Goal: Task Accomplishment & Management: Use online tool/utility

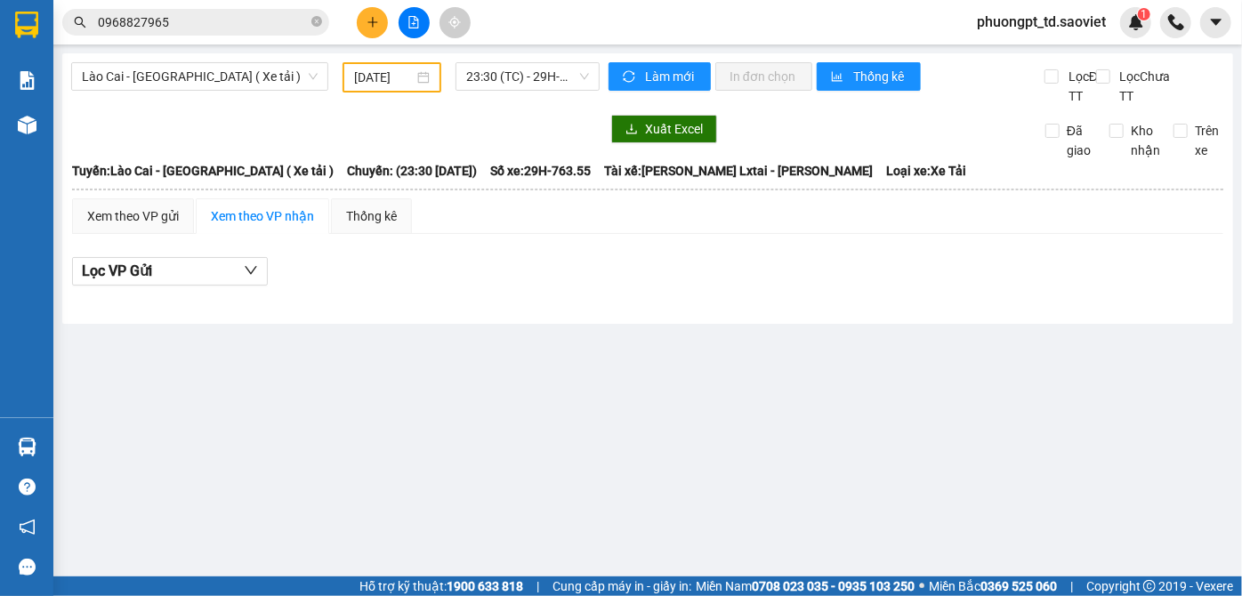
click at [178, 28] on input "0968827965" at bounding box center [203, 22] width 210 height 20
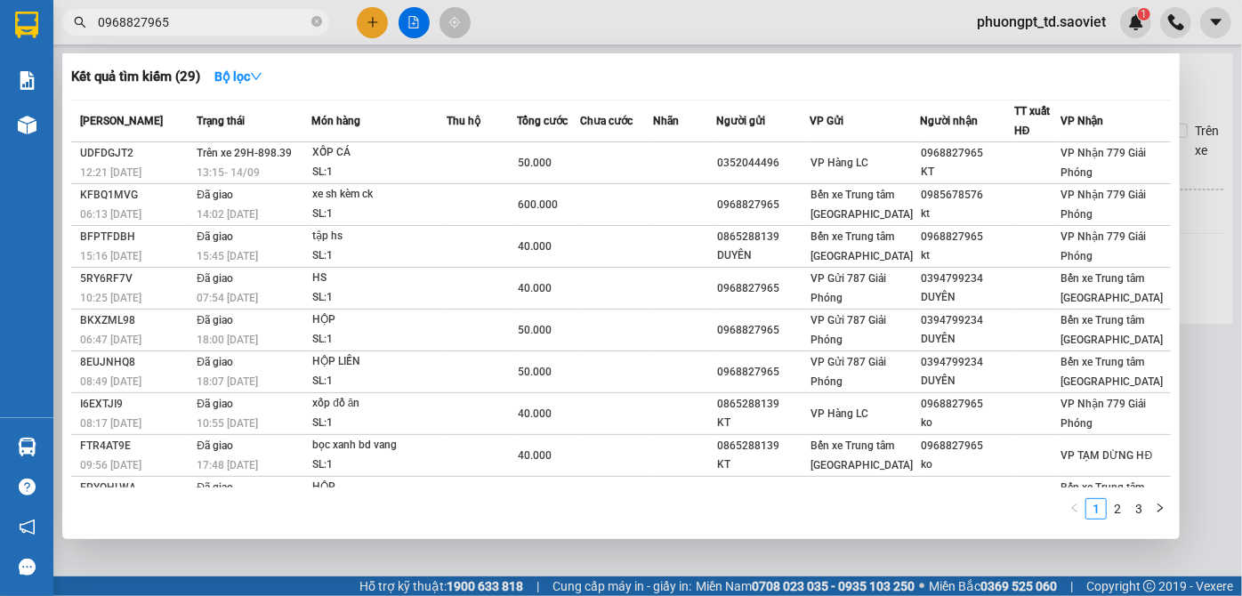
click at [178, 28] on input "0968827965" at bounding box center [203, 22] width 210 height 20
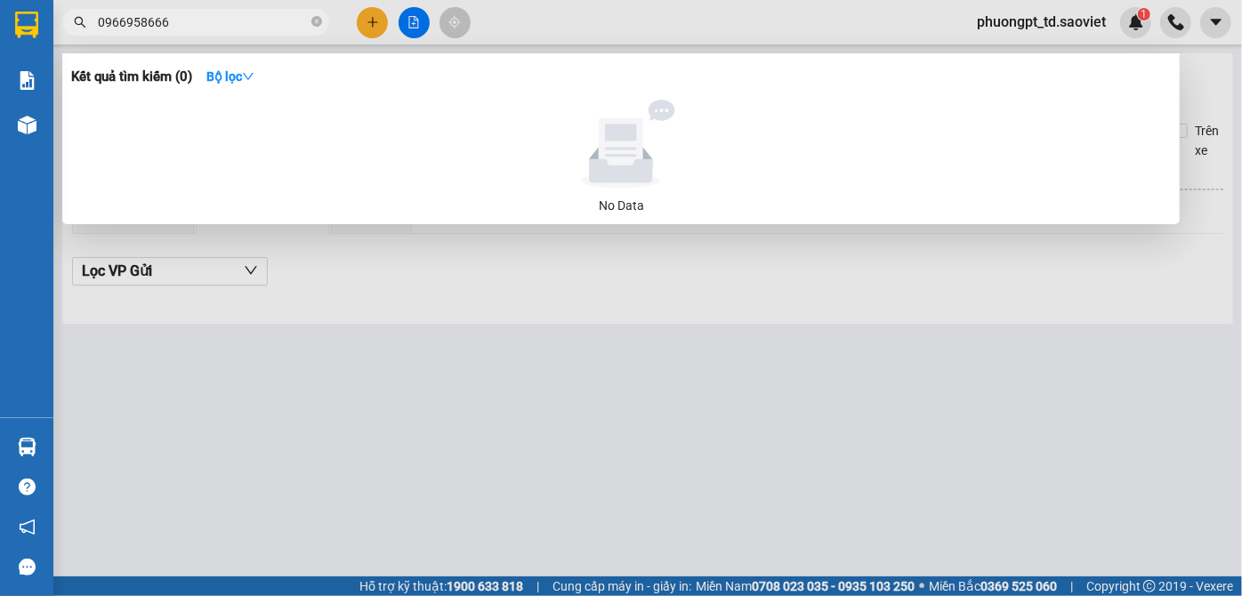
click at [213, 27] on input "0966958666" at bounding box center [203, 22] width 210 height 20
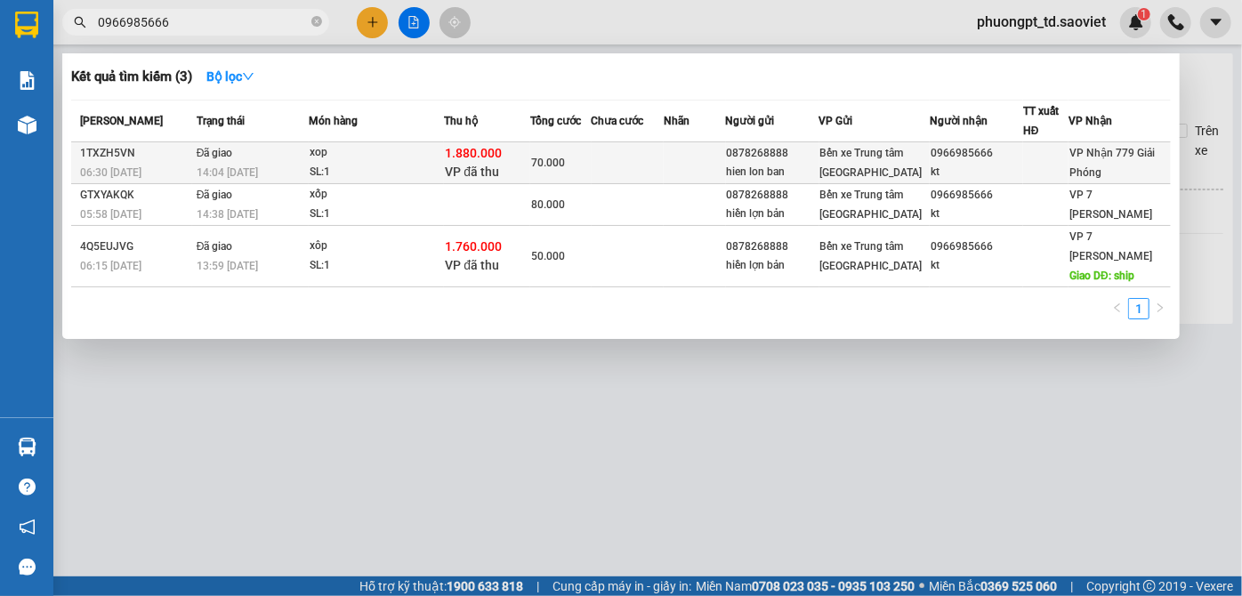
click at [1114, 166] on span "VP Nhận 779 Giải Phóng" at bounding box center [1111, 163] width 85 height 32
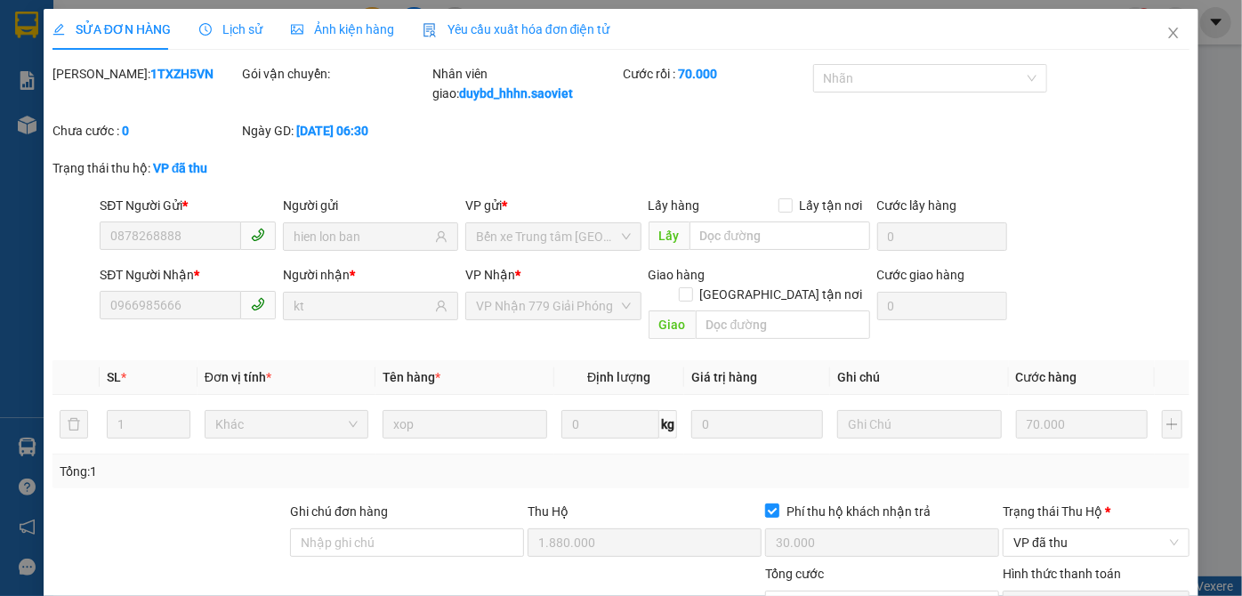
click at [218, 28] on span "Lịch sử" at bounding box center [230, 29] width 63 height 14
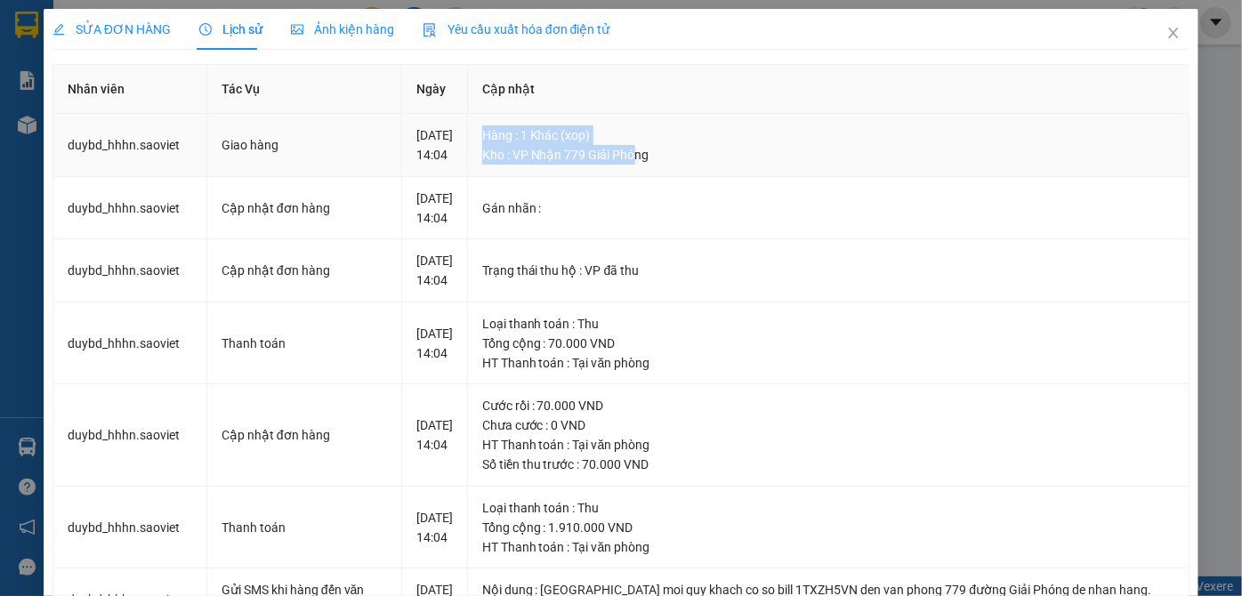
drag, startPoint x: 489, startPoint y: 131, endPoint x: 651, endPoint y: 182, distance: 169.9
click at [651, 177] on td "Hàng : 1 Khác (xop) Kho : VP Nhận 779 Giải Phóng" at bounding box center [828, 145] width 721 height 63
click at [728, 206] on td "Gán nhãn :" at bounding box center [828, 208] width 721 height 63
click at [1166, 33] on icon "close" at bounding box center [1173, 33] width 14 height 14
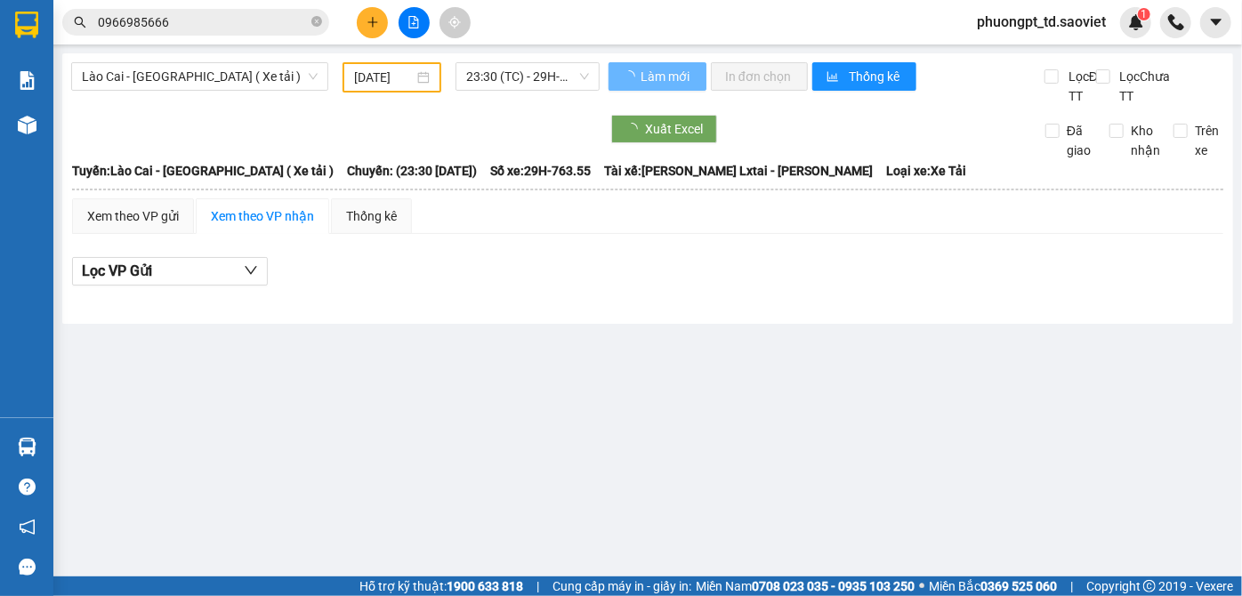
click at [215, 27] on input "0966985666" at bounding box center [203, 22] width 210 height 20
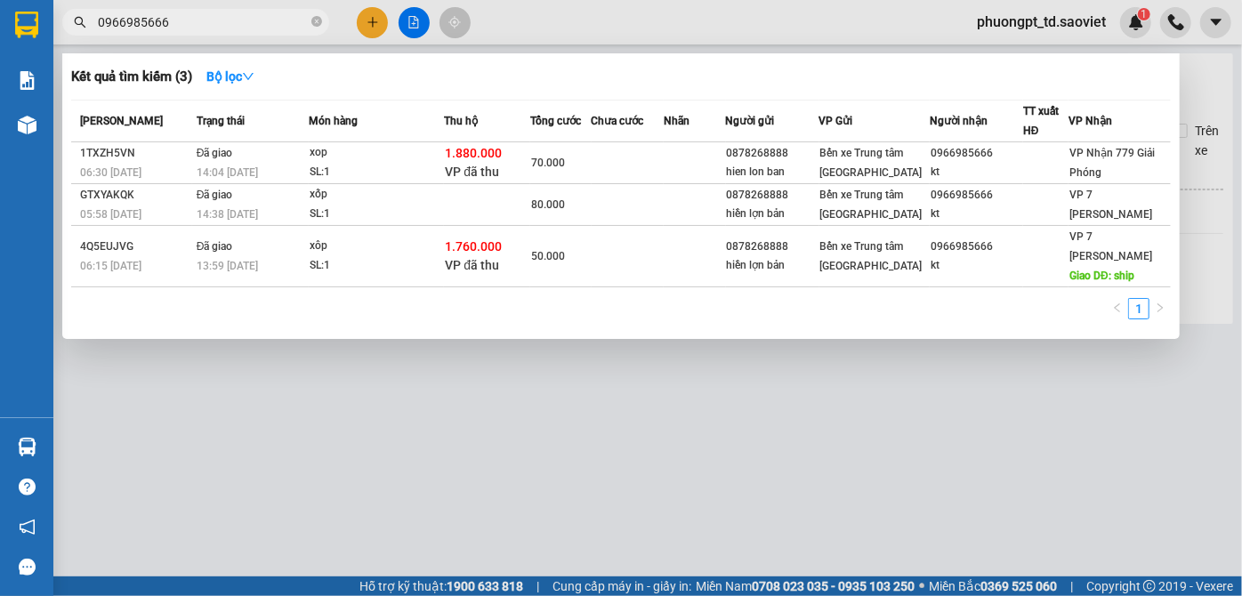
click at [213, 19] on input "0966985666" at bounding box center [203, 22] width 210 height 20
paste input "888891993"
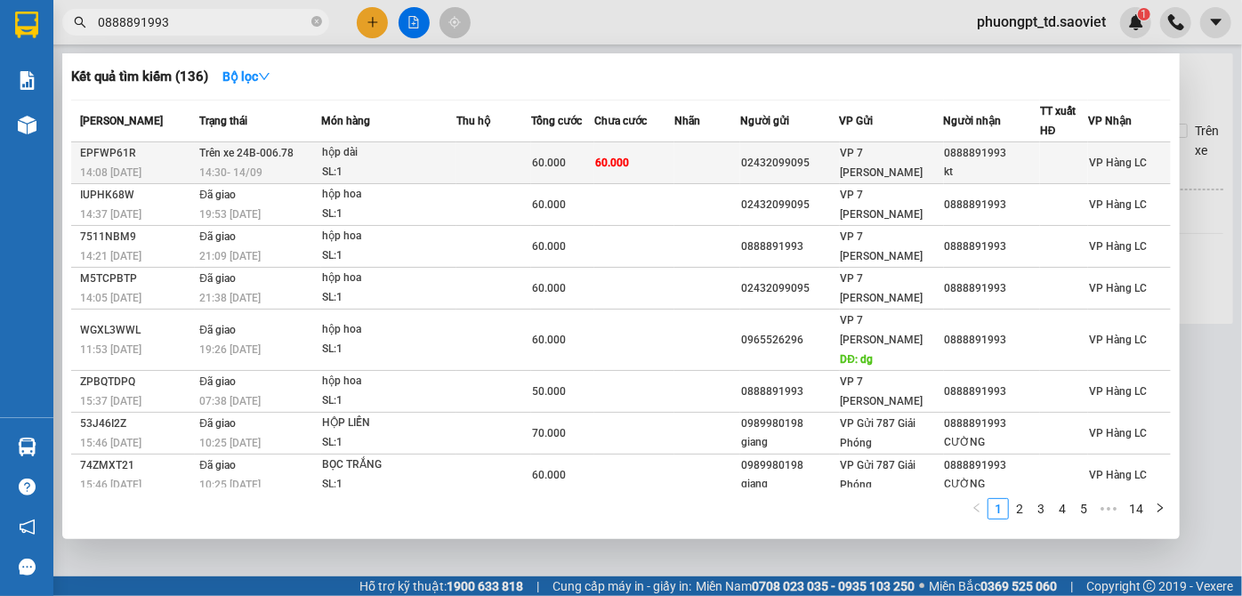
type input "0888891993"
click at [976, 163] on div "kt" at bounding box center [992, 172] width 94 height 19
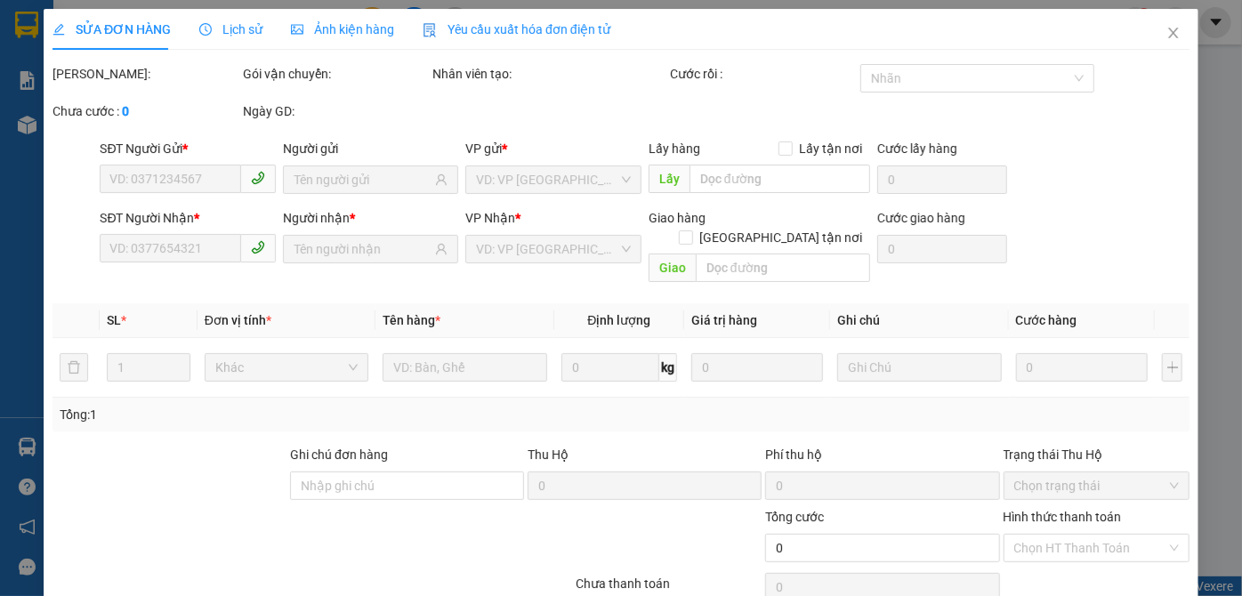
type input "02432099095"
type input "0888891993"
type input "kt"
type input "60.000"
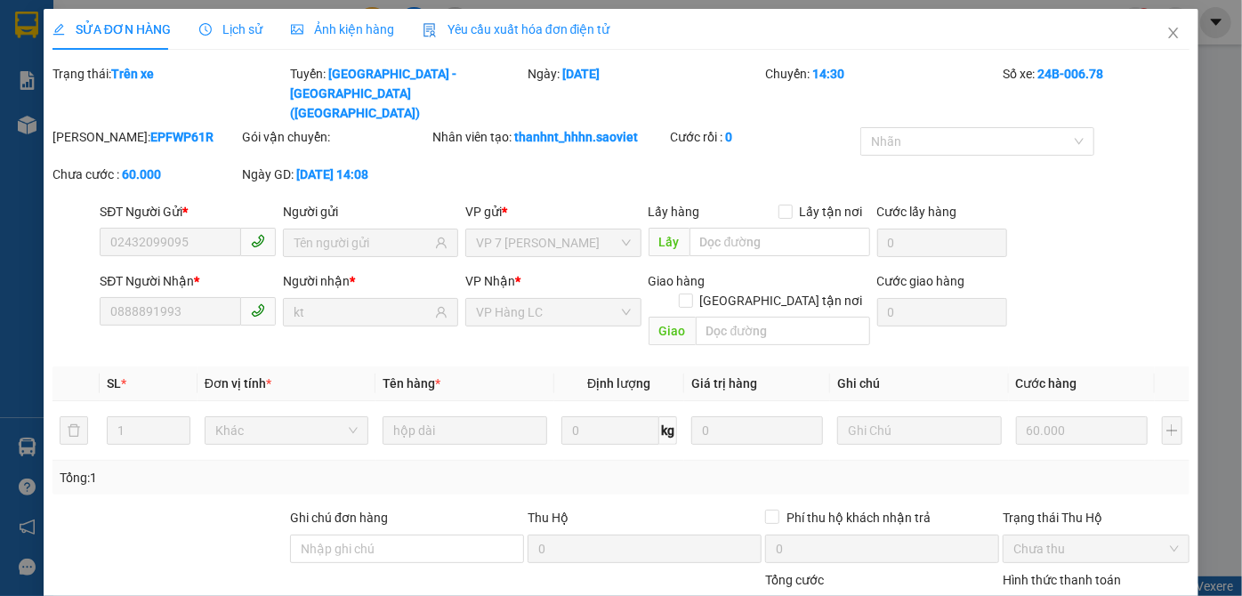
click at [208, 31] on span "Lịch sử" at bounding box center [230, 29] width 63 height 14
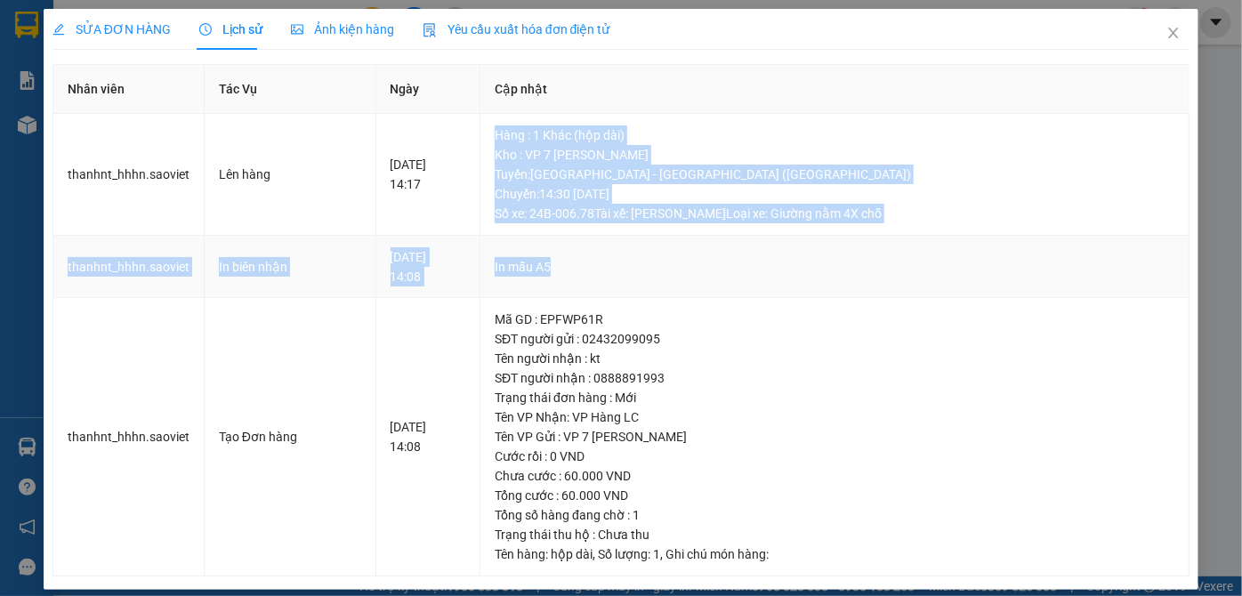
drag, startPoint x: 521, startPoint y: 122, endPoint x: 1055, endPoint y: 313, distance: 566.8
click at [1004, 273] on tbody "thanhnt_hhhn.saoviet Lên hàng [DATE] 14:17 Hàng : 1 Khác (hộp dài) Kho : VP 7 […" at bounding box center [621, 345] width 1136 height 462
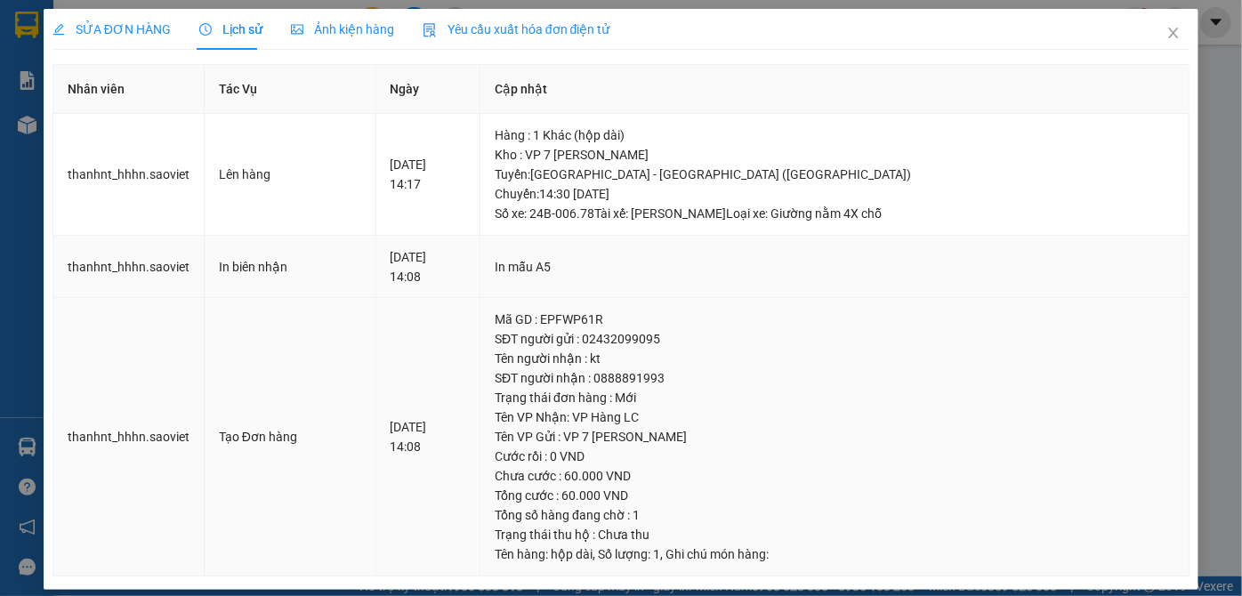
drag, startPoint x: 1056, startPoint y: 314, endPoint x: 752, endPoint y: 262, distance: 307.6
click at [1055, 314] on div "Mã GD : EPFWP61R" at bounding box center [833, 320] width 679 height 20
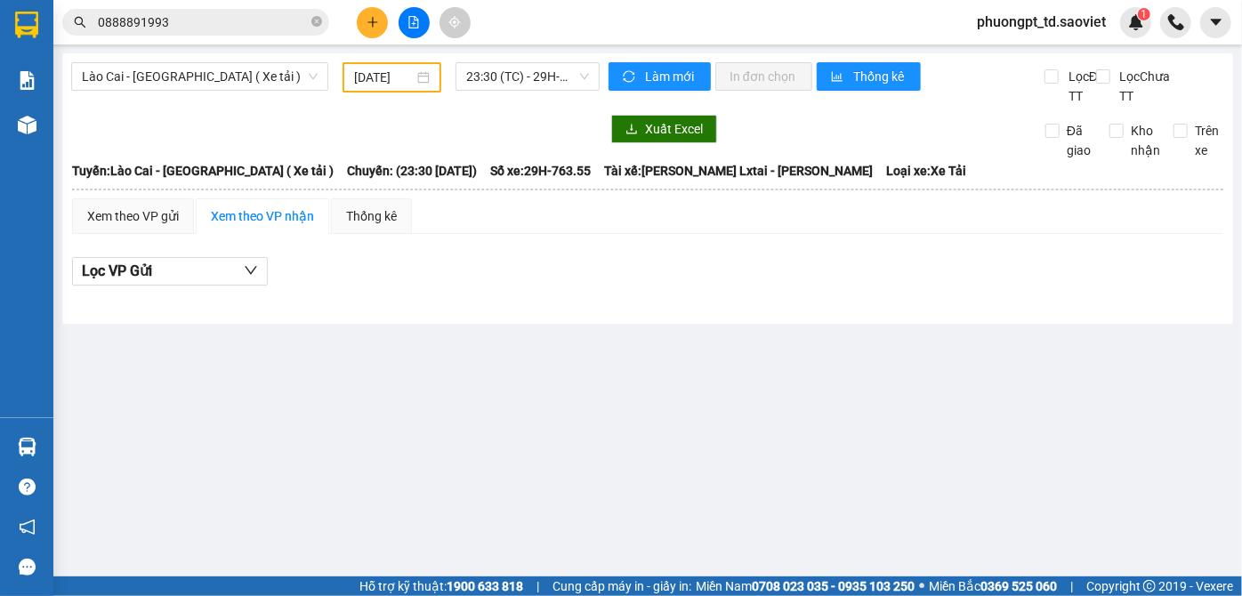
click at [245, 20] on input "0888891993" at bounding box center [203, 22] width 210 height 20
